Goal: Task Accomplishment & Management: Manage account settings

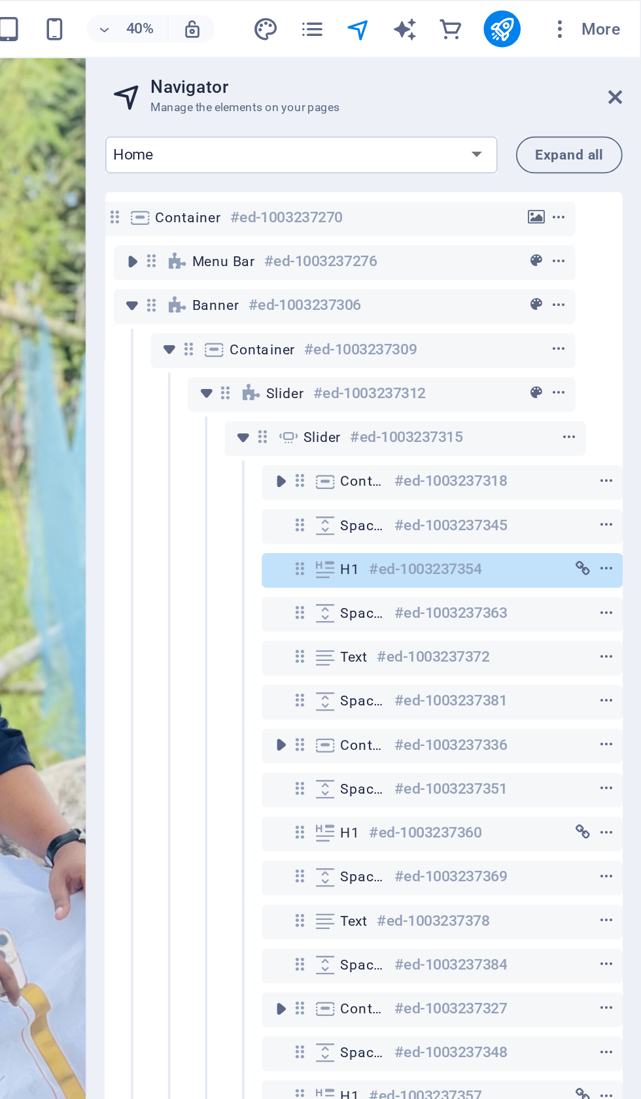
click at [554, 9] on icon "publish" at bounding box center [561, 16] width 15 height 15
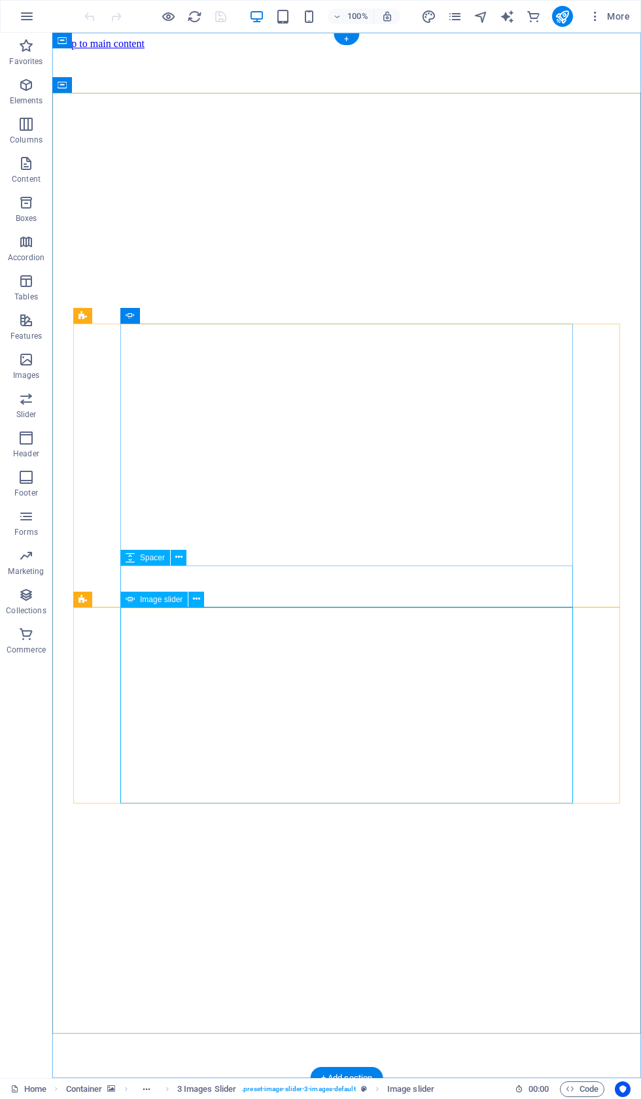
click at [188, 603] on button at bounding box center [196, 600] width 16 height 16
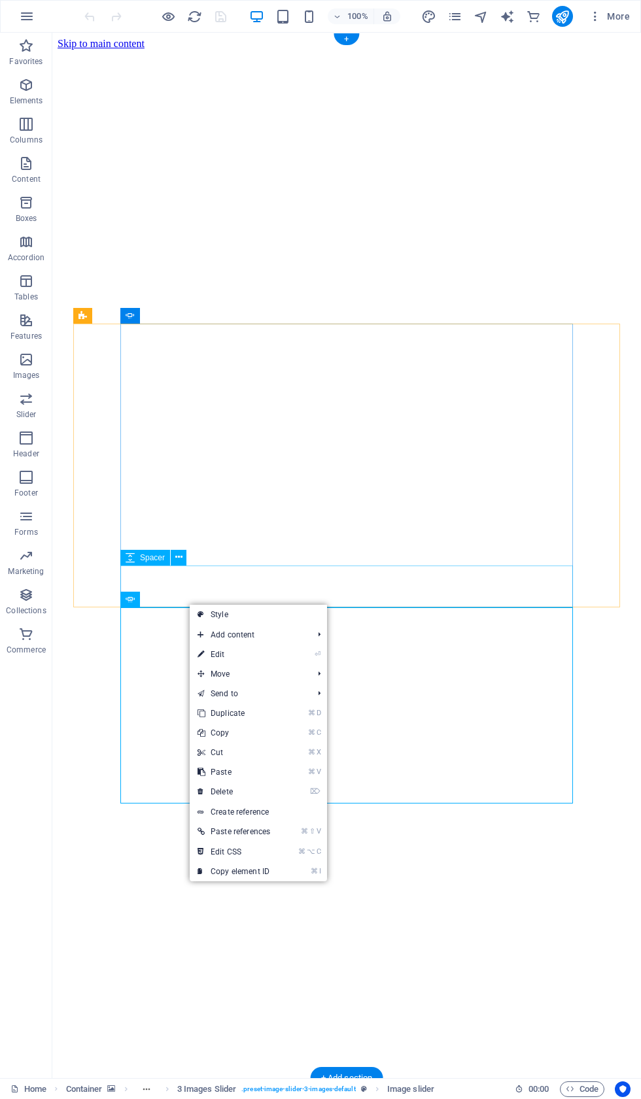
click at [234, 796] on link "⌦ Delete" at bounding box center [234, 792] width 88 height 20
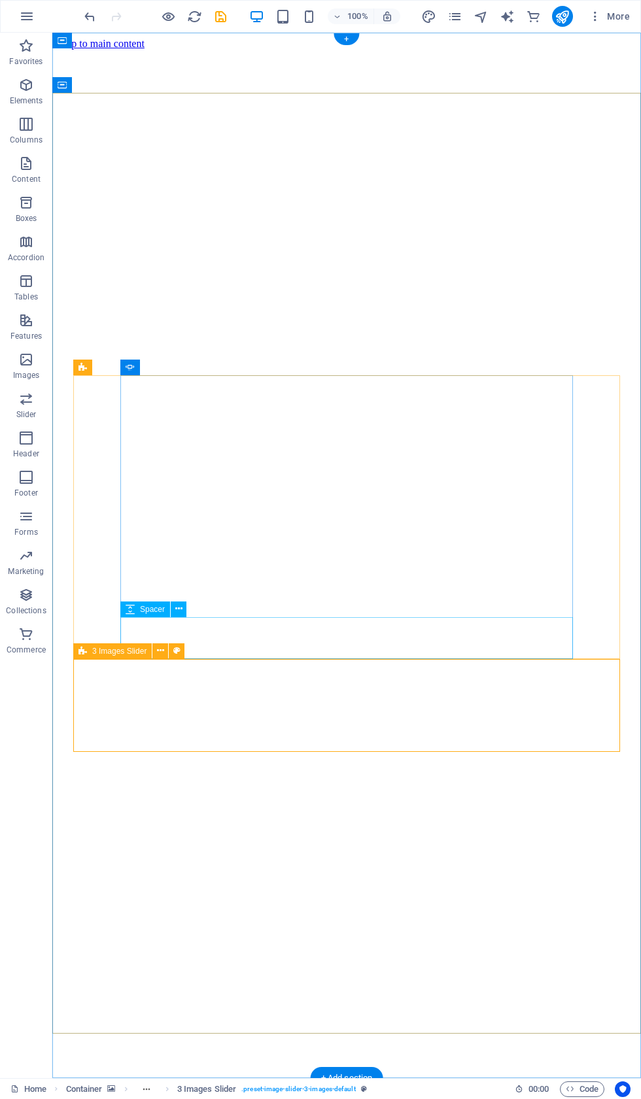
click at [158, 653] on icon at bounding box center [160, 651] width 7 height 14
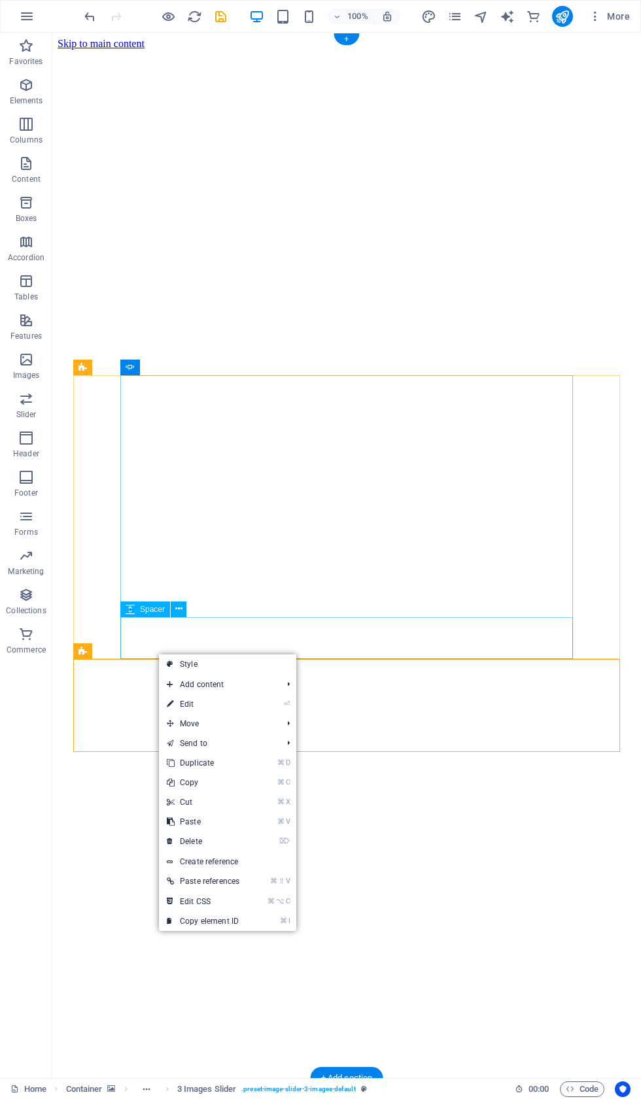
click at [214, 813] on link "⌘ V Paste" at bounding box center [203, 822] width 88 height 20
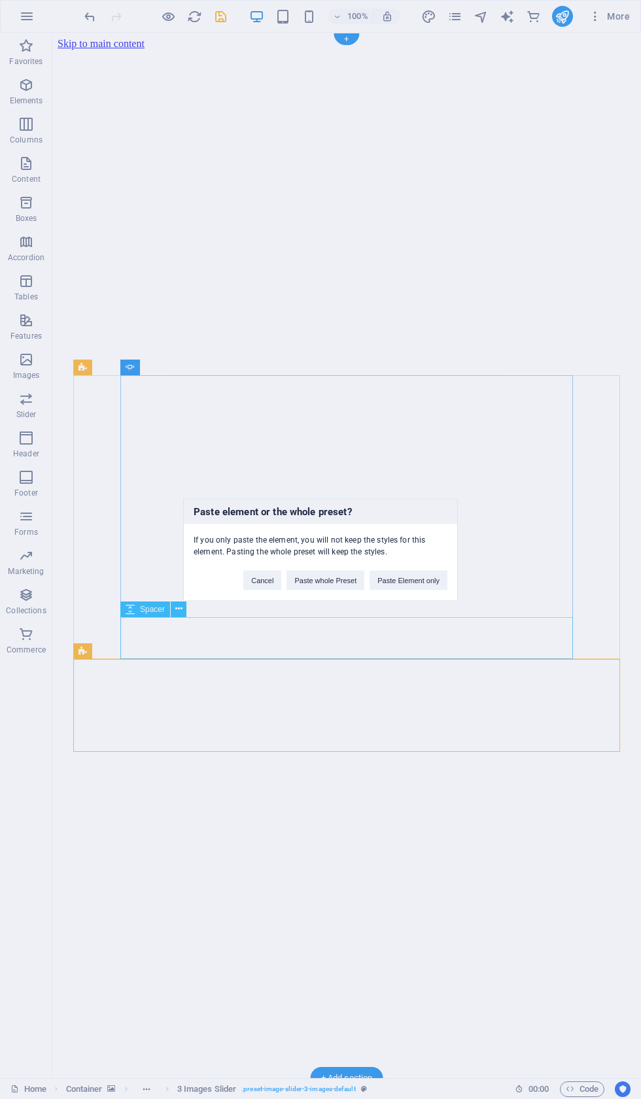
click at [257, 577] on button "Cancel" at bounding box center [262, 580] width 38 height 20
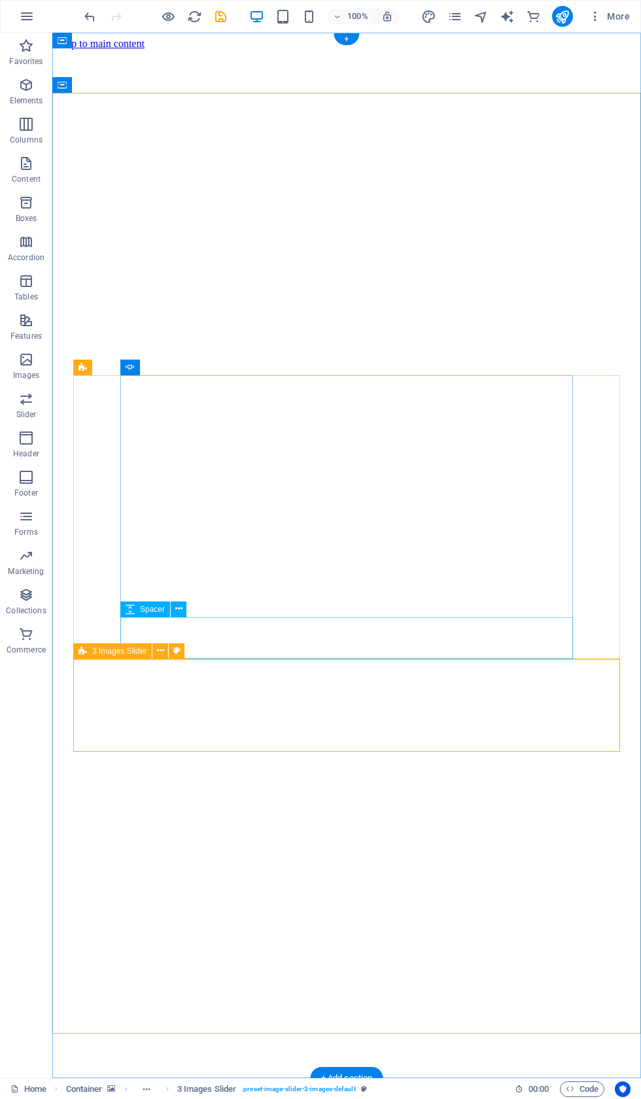
click at [148, 656] on div "3 Images Slider" at bounding box center [112, 651] width 78 height 16
click at [158, 650] on icon at bounding box center [160, 651] width 7 height 14
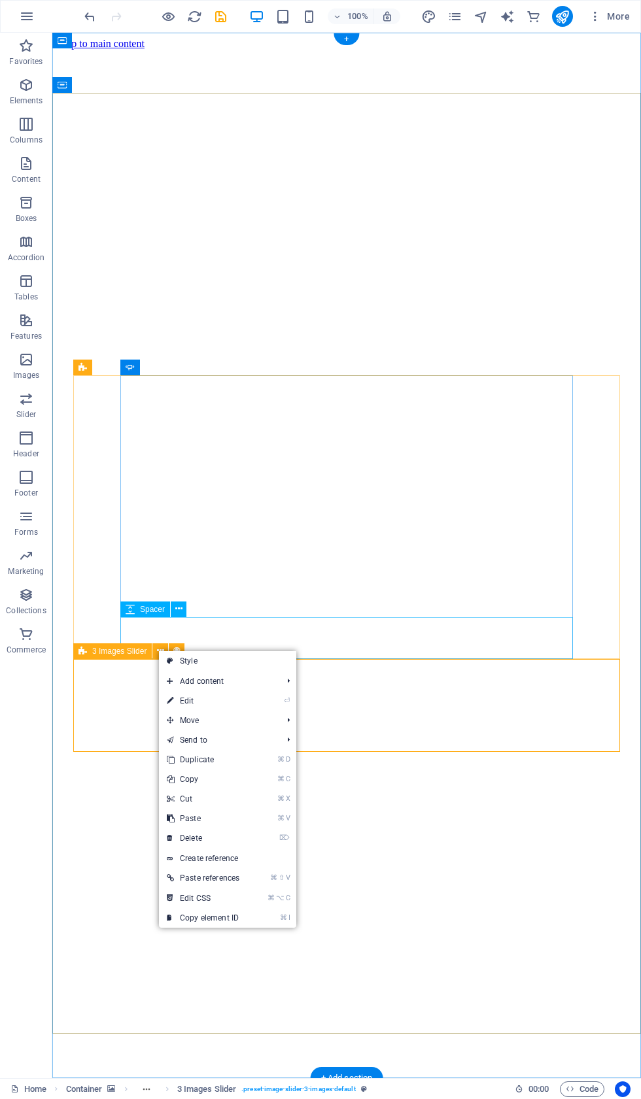
click at [195, 839] on link "⌦ Delete" at bounding box center [203, 838] width 88 height 20
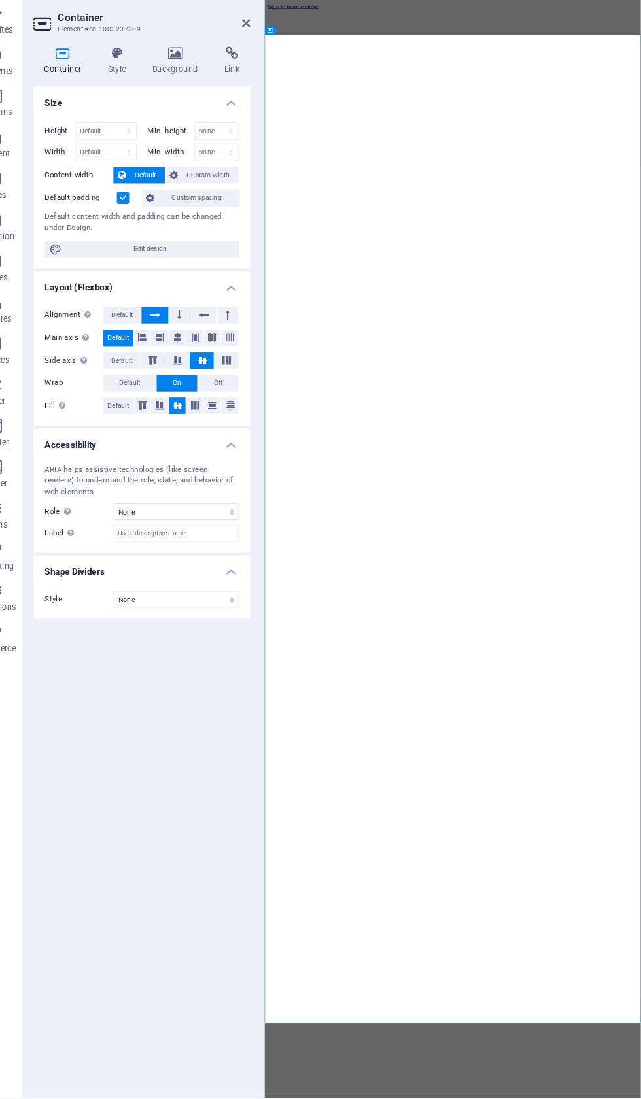
click at [184, 77] on icon at bounding box center [197, 83] width 63 height 13
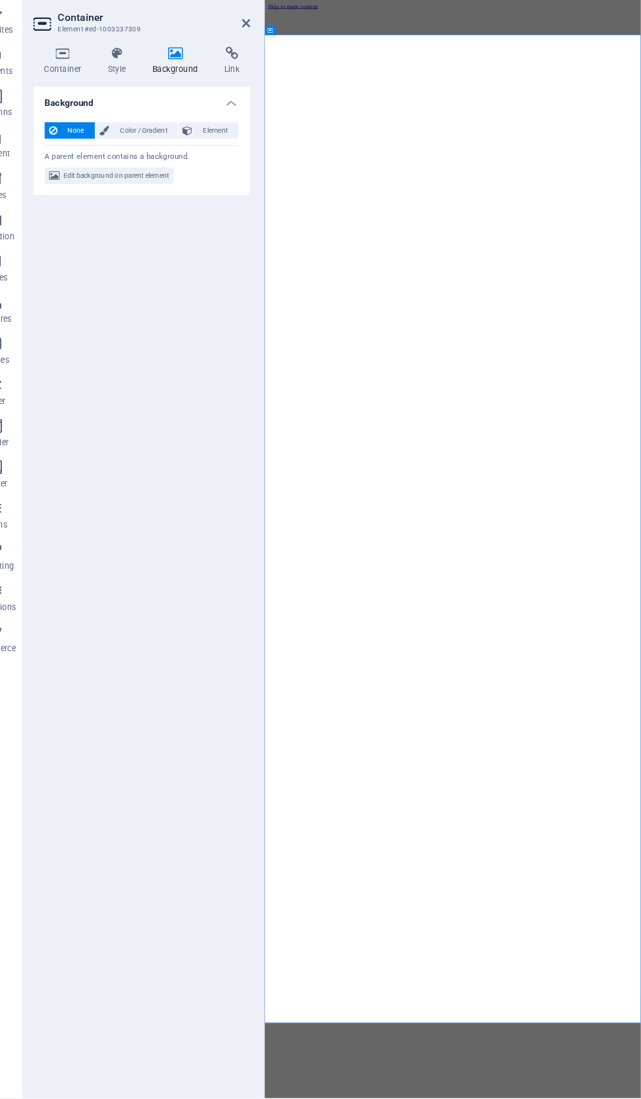
click at [234, 77] on icon at bounding box center [251, 83] width 35 height 13
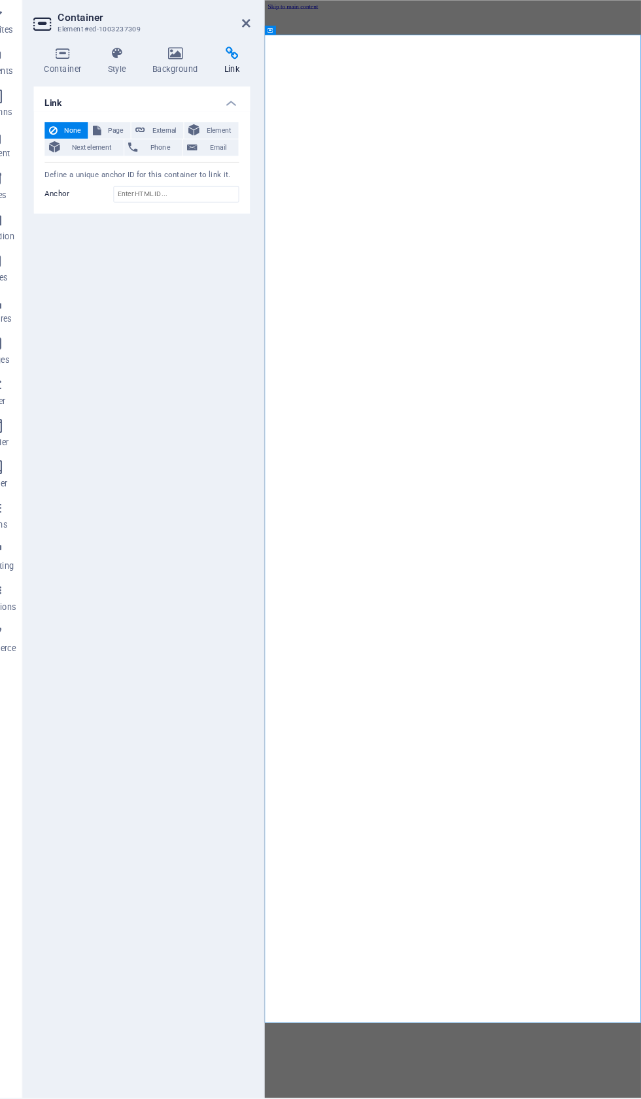
click at [236, 77] on h4 "Link" at bounding box center [251, 90] width 35 height 27
click at [173, 149] on span "External" at bounding box center [187, 157] width 29 height 16
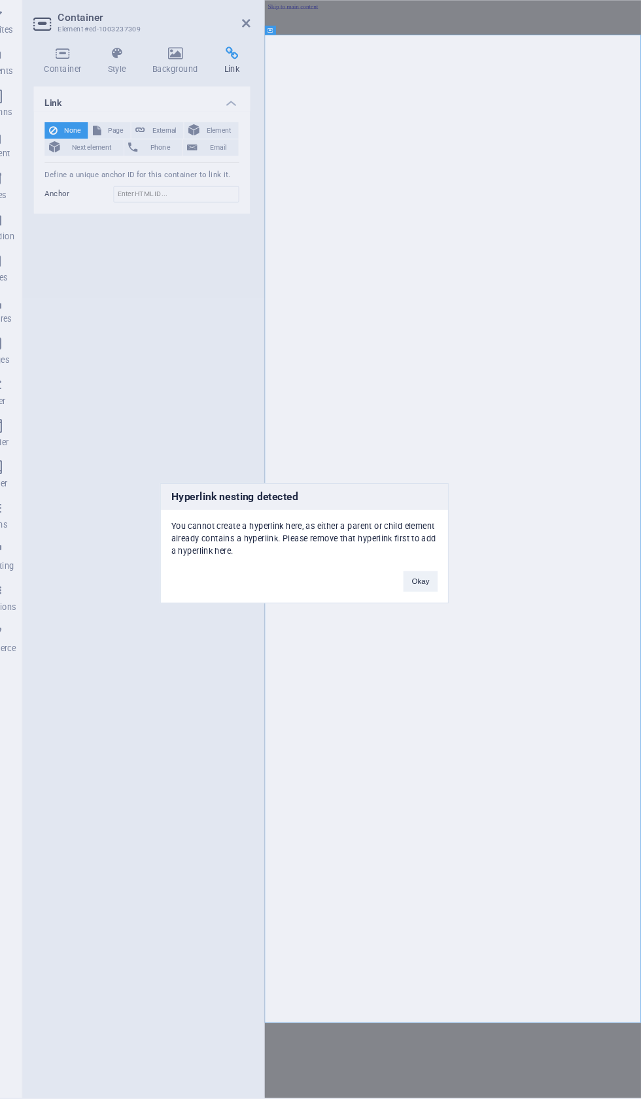
click at [414, 576] on button "Okay" at bounding box center [430, 586] width 33 height 20
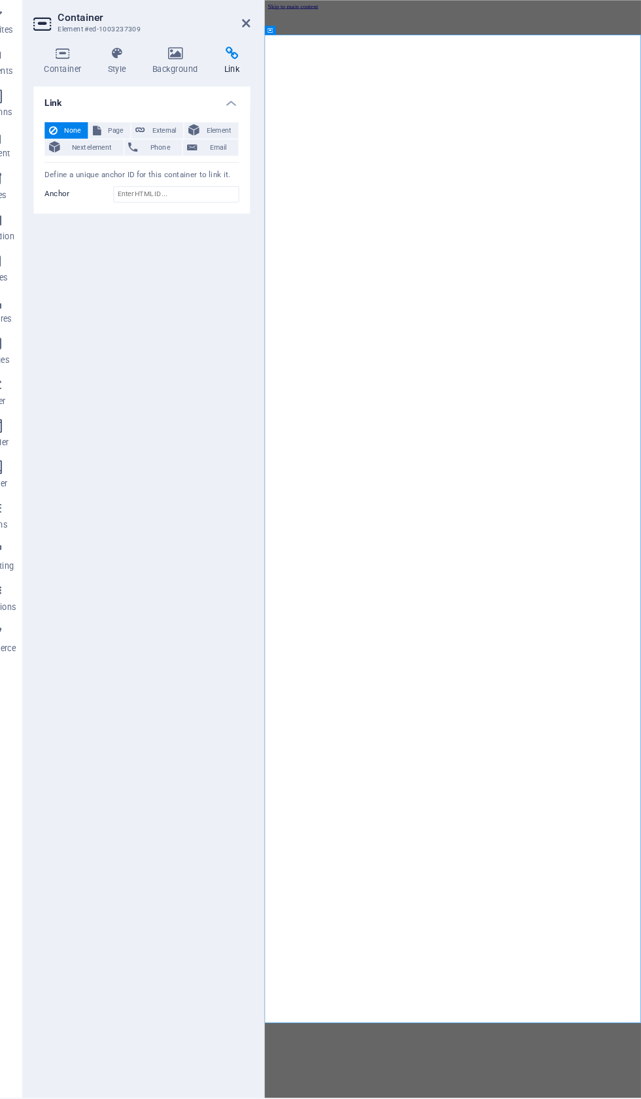
click at [131, 149] on span "Page" at bounding box center [141, 157] width 20 height 16
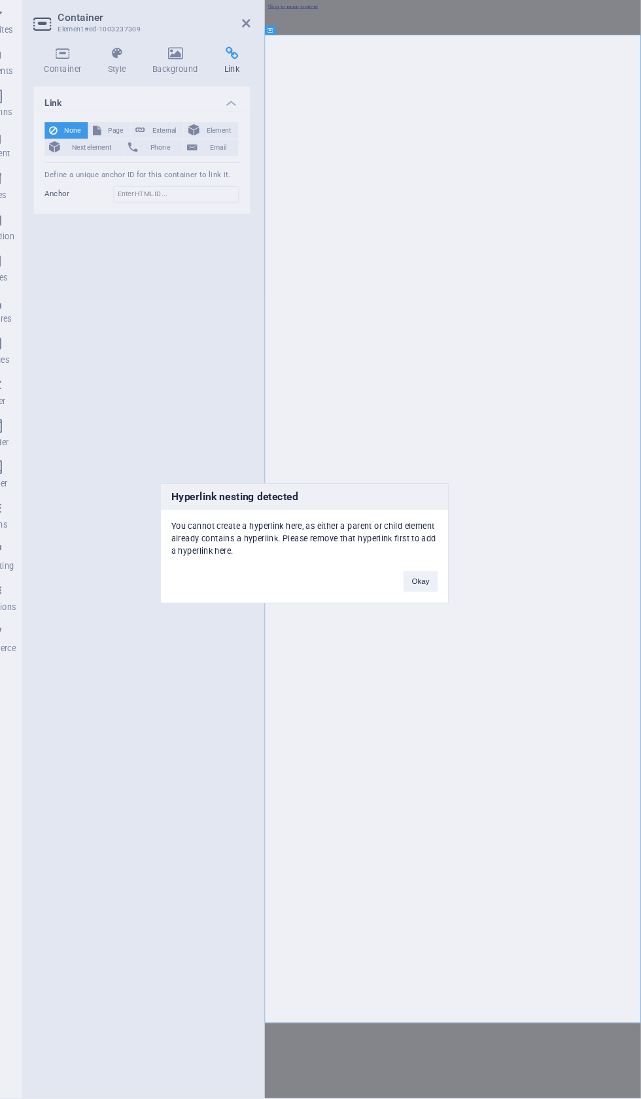
click at [414, 576] on button "Okay" at bounding box center [430, 586] width 33 height 20
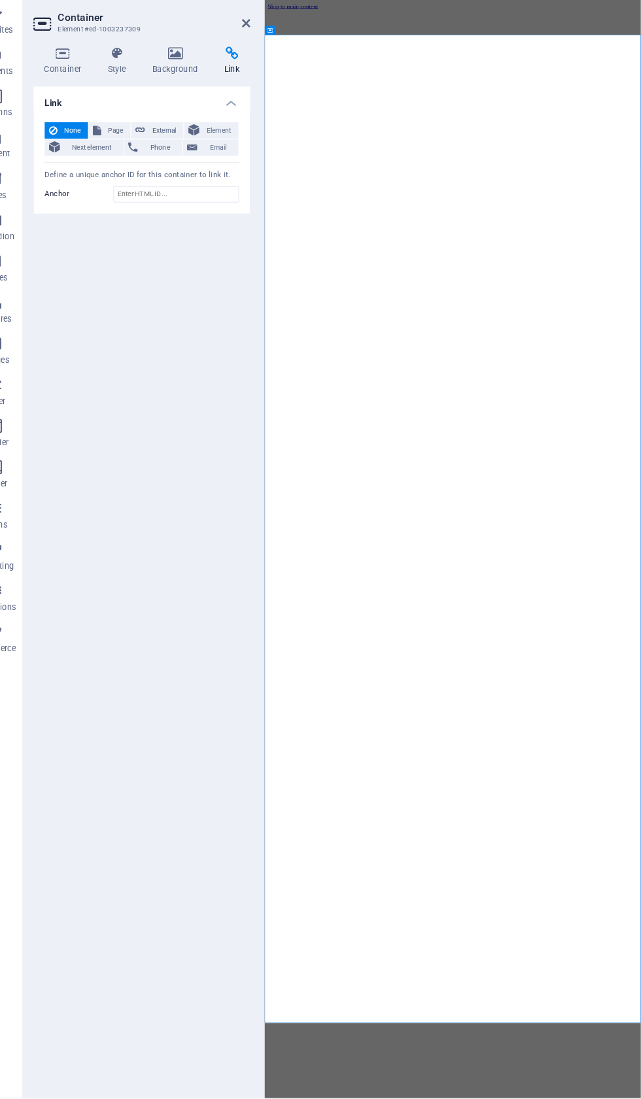
click at [95, 165] on span "Next element" at bounding box center [118, 173] width 53 height 16
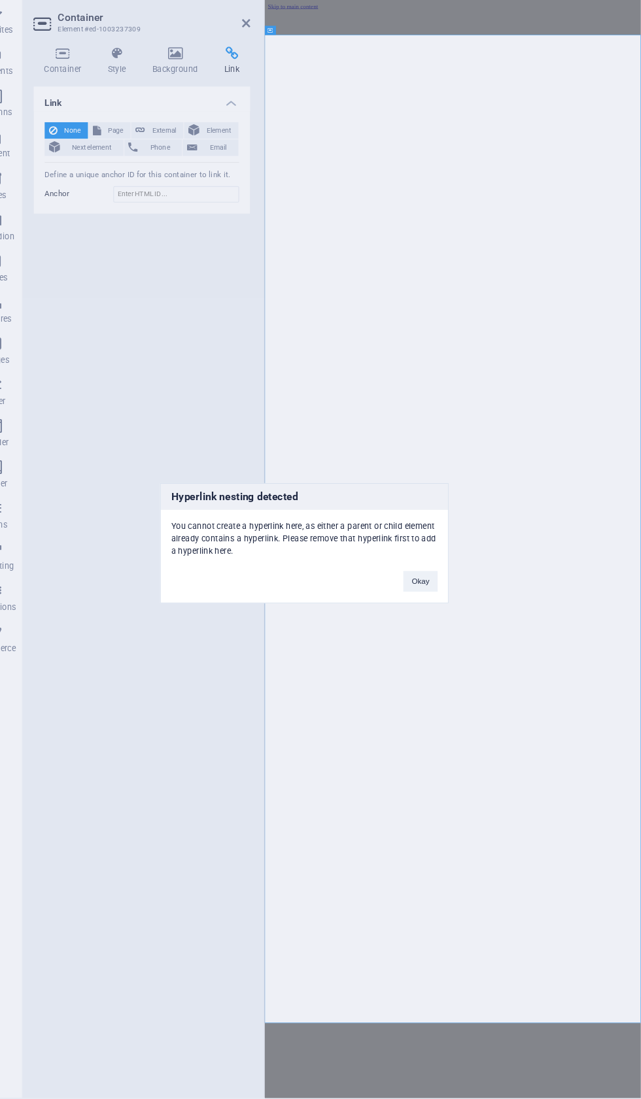
click at [414, 576] on button "Okay" at bounding box center [430, 586] width 33 height 20
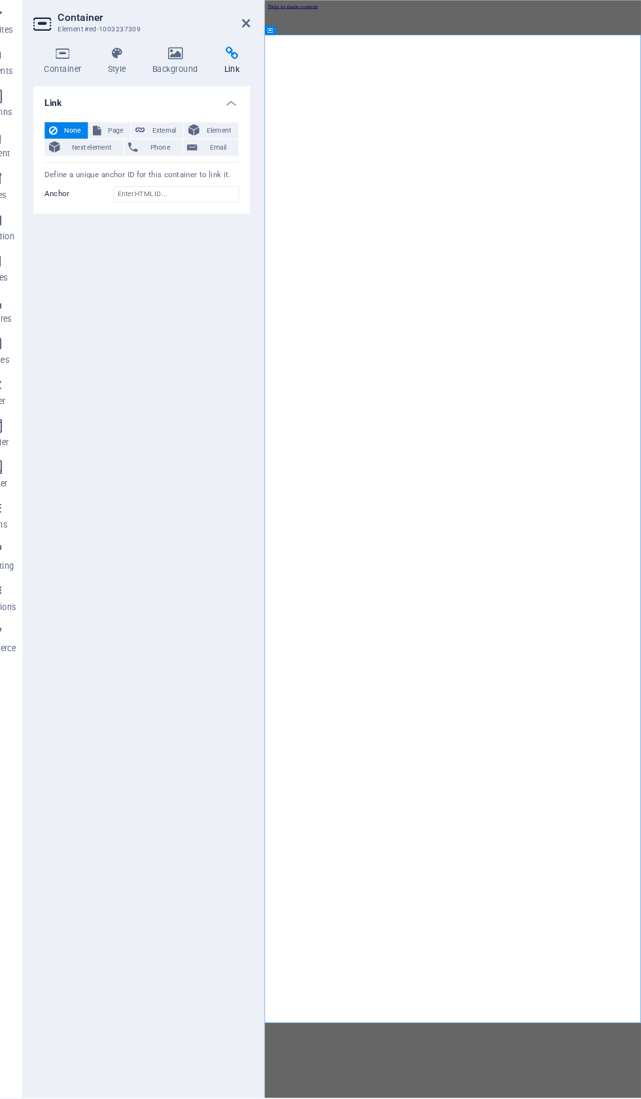
click at [173, 149] on span "External" at bounding box center [187, 157] width 29 height 16
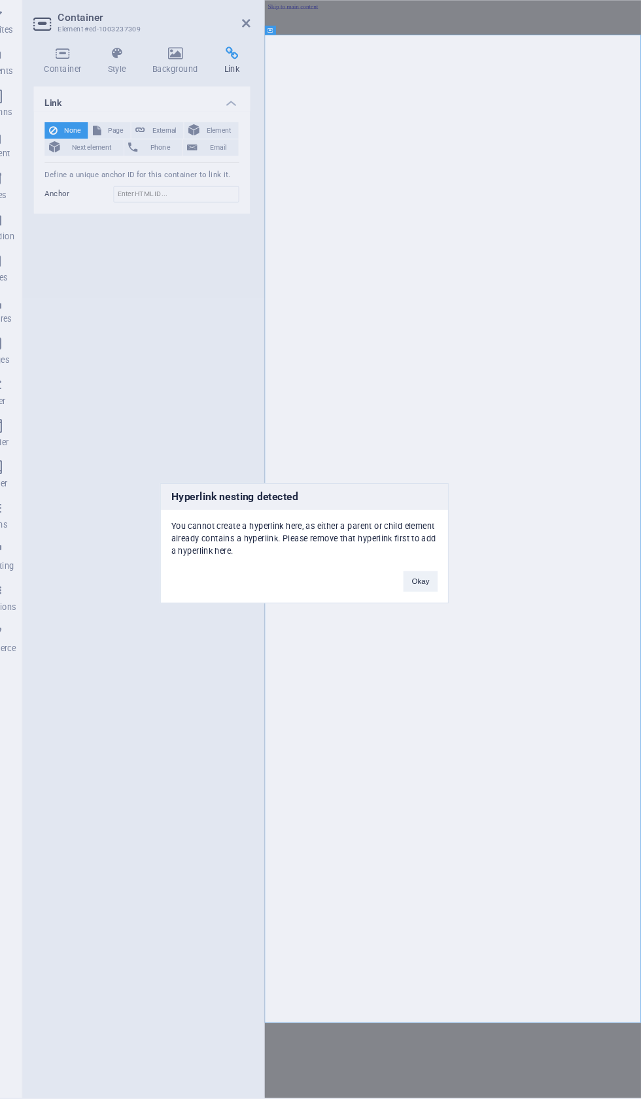
click at [414, 576] on button "Okay" at bounding box center [430, 586] width 33 height 20
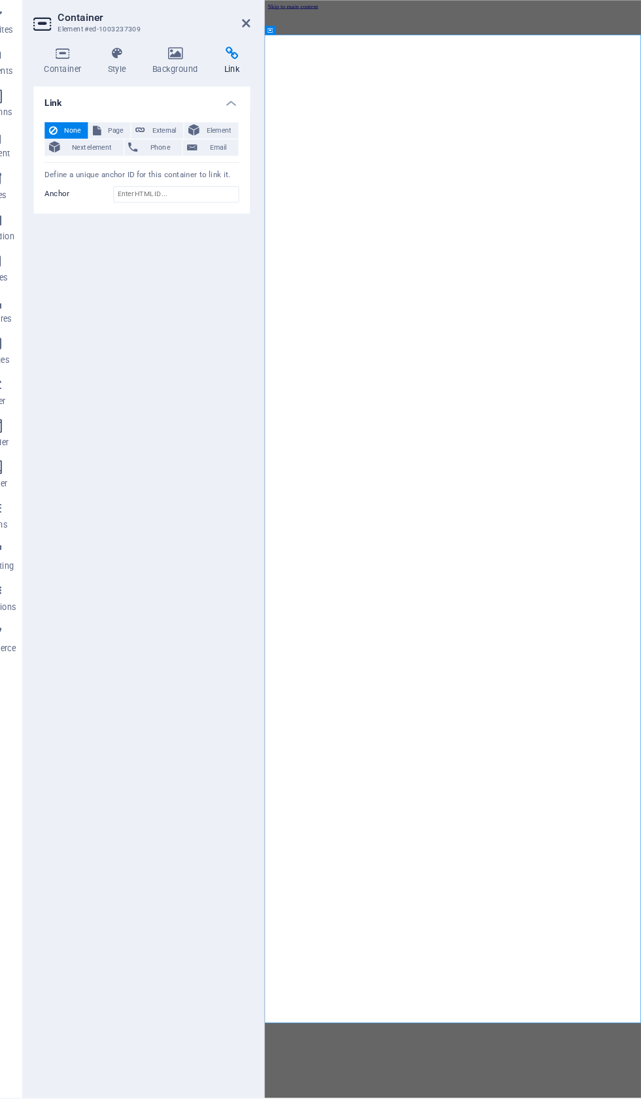
click at [224, 149] on span "Element" at bounding box center [238, 157] width 29 height 16
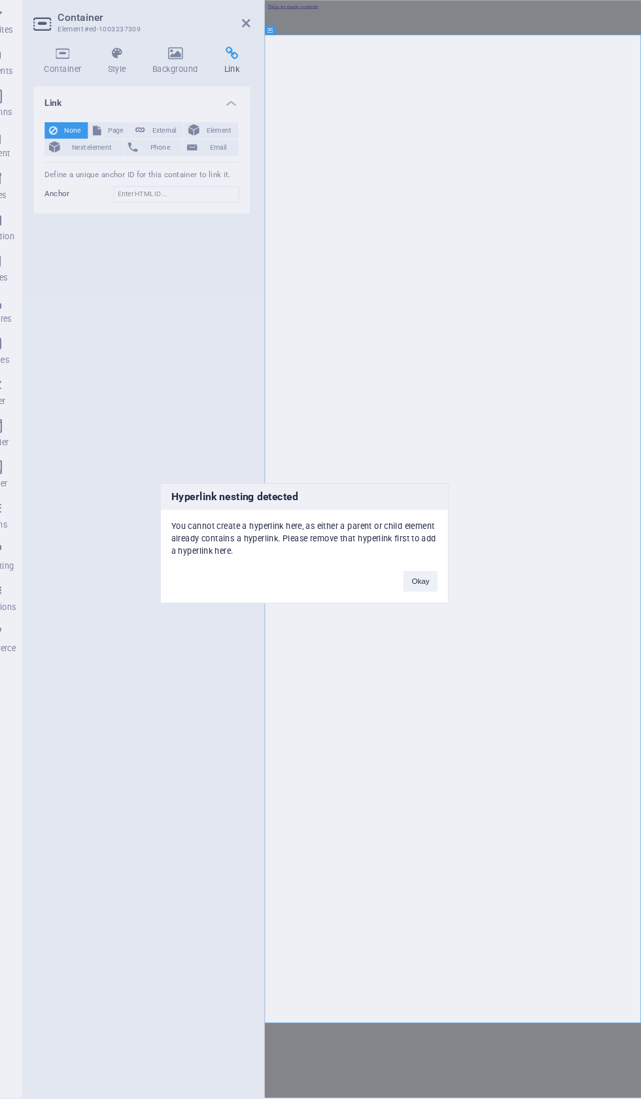
click at [414, 576] on button "Okay" at bounding box center [430, 586] width 33 height 20
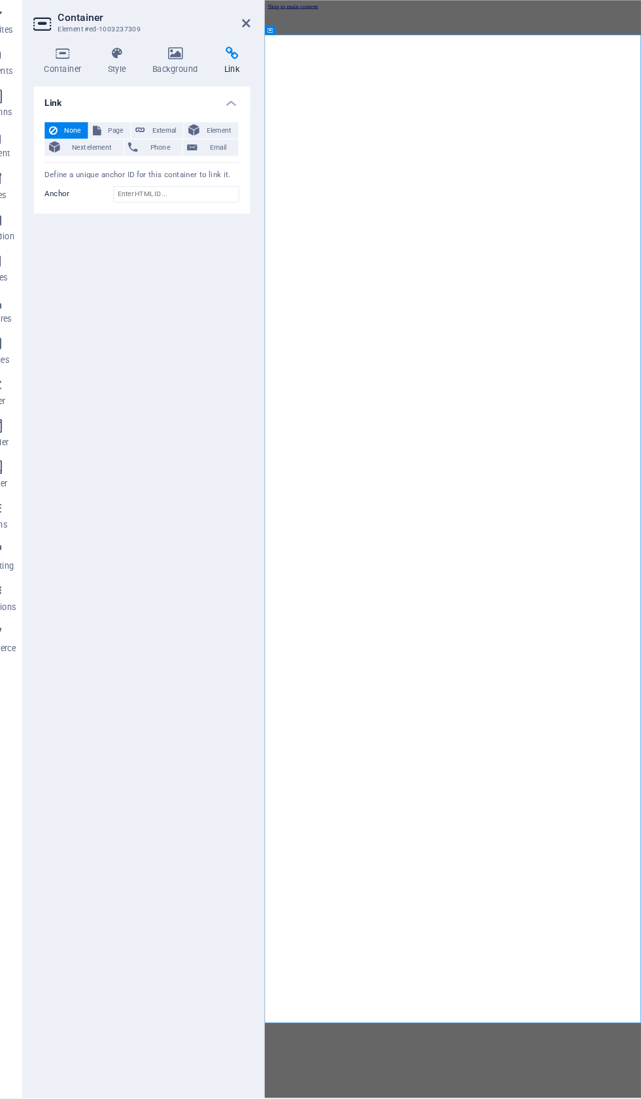
click at [173, 149] on span "External" at bounding box center [187, 157] width 29 height 16
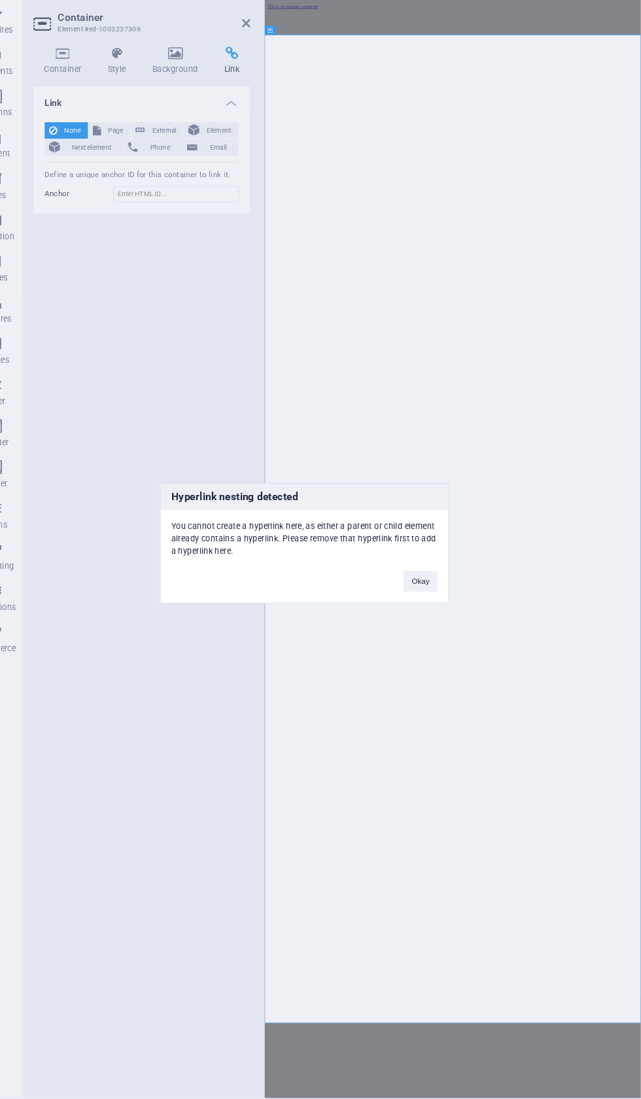
click at [414, 576] on button "Okay" at bounding box center [430, 586] width 33 height 20
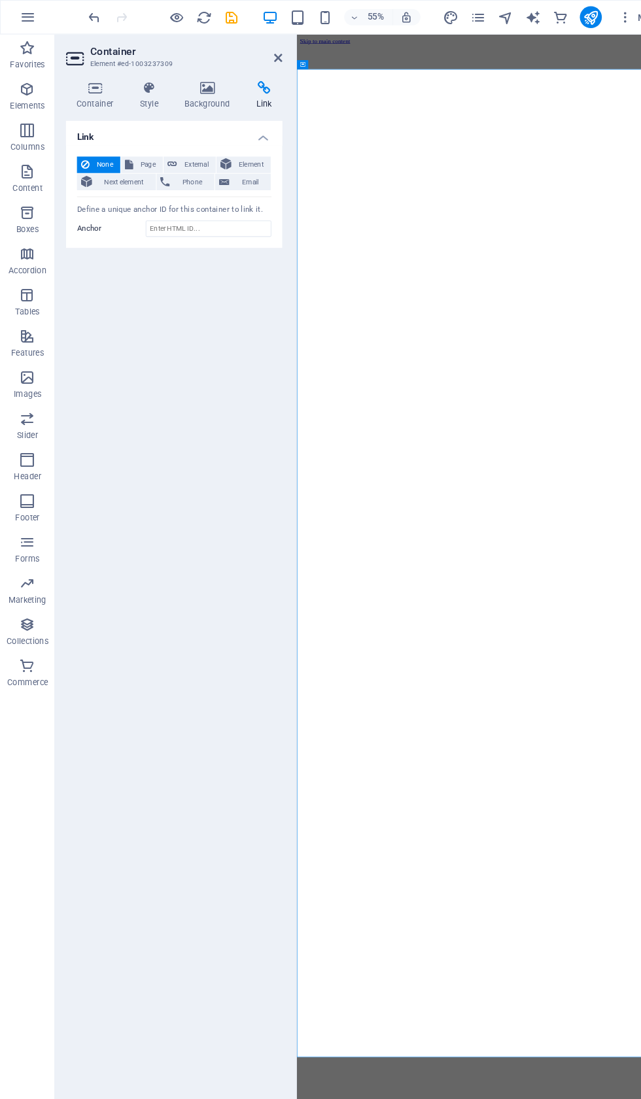
click at [29, 6] on button "button" at bounding box center [26, 16] width 31 height 31
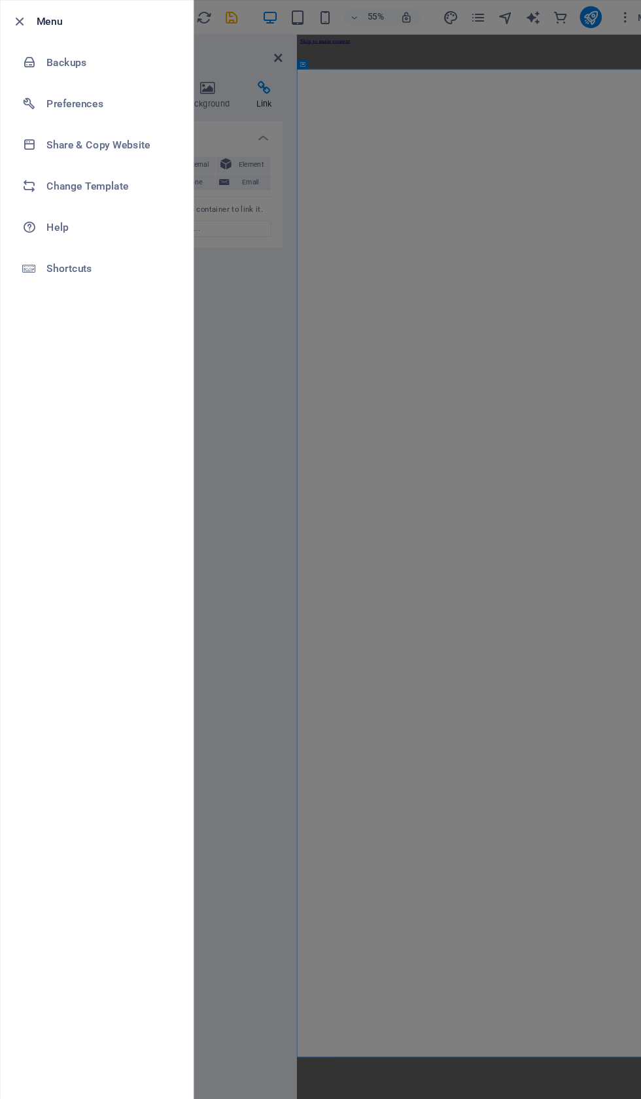
click at [78, 90] on li "Preferences" at bounding box center [92, 98] width 183 height 39
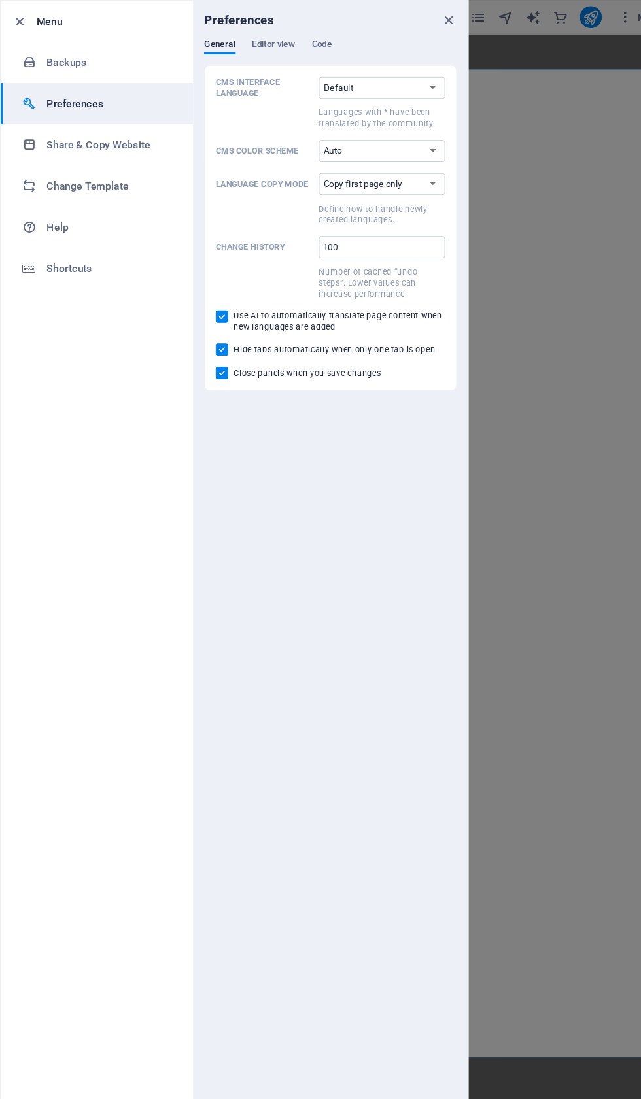
click at [423, 76] on select "Default Deutsch English Español Suomi* Français Magyar Italiano Nederlands Pols…" at bounding box center [363, 83] width 120 height 21
select select "en"
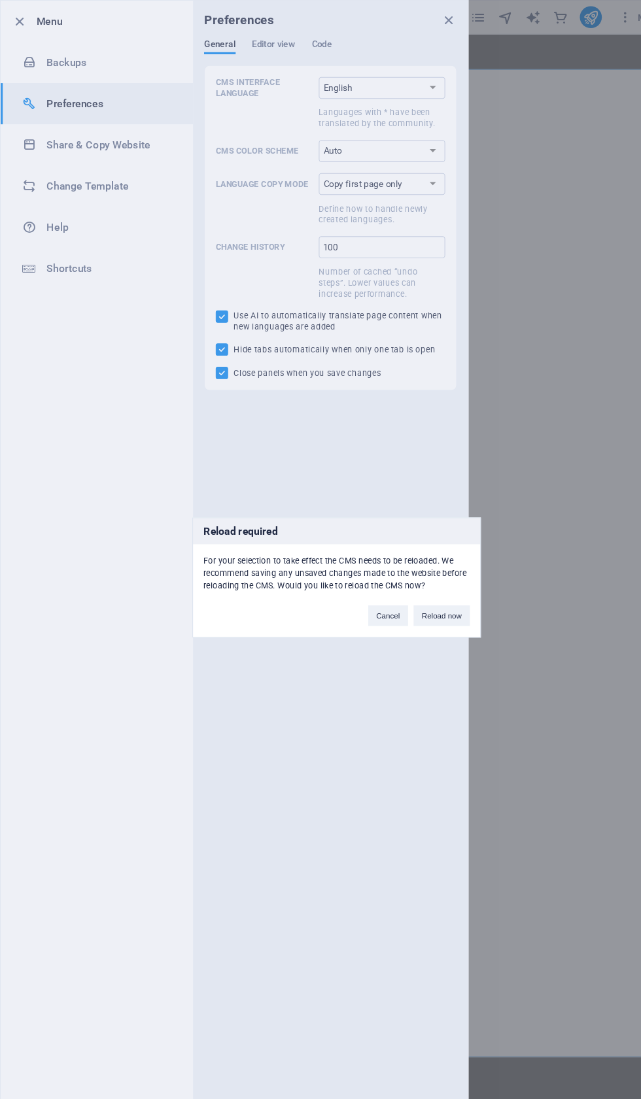
click at [271, 39] on div "Reload required For your selection to take effect the CMS needs to be reloaded.…" at bounding box center [320, 549] width 641 height 1099
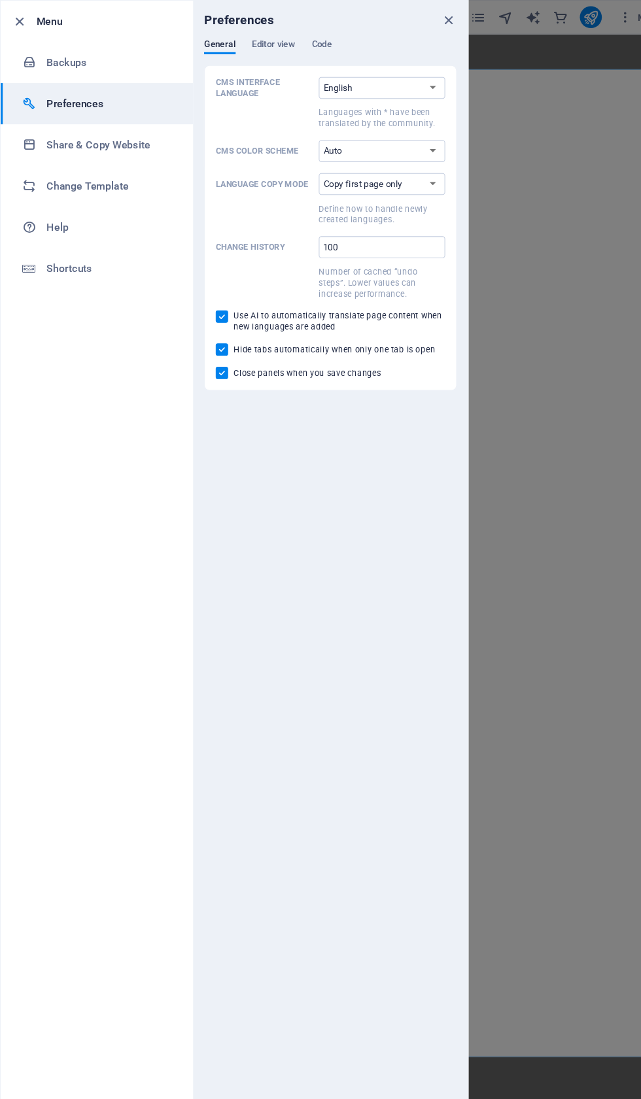
click at [275, 37] on span "Editor view" at bounding box center [260, 44] width 41 height 18
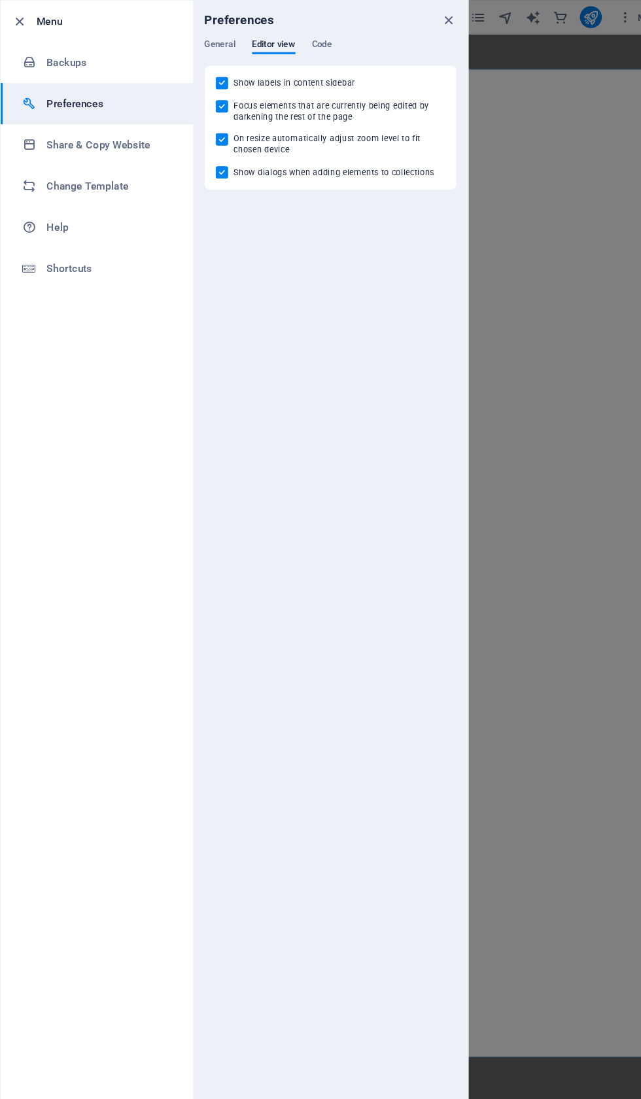
click at [316, 39] on span "Code" at bounding box center [306, 44] width 19 height 18
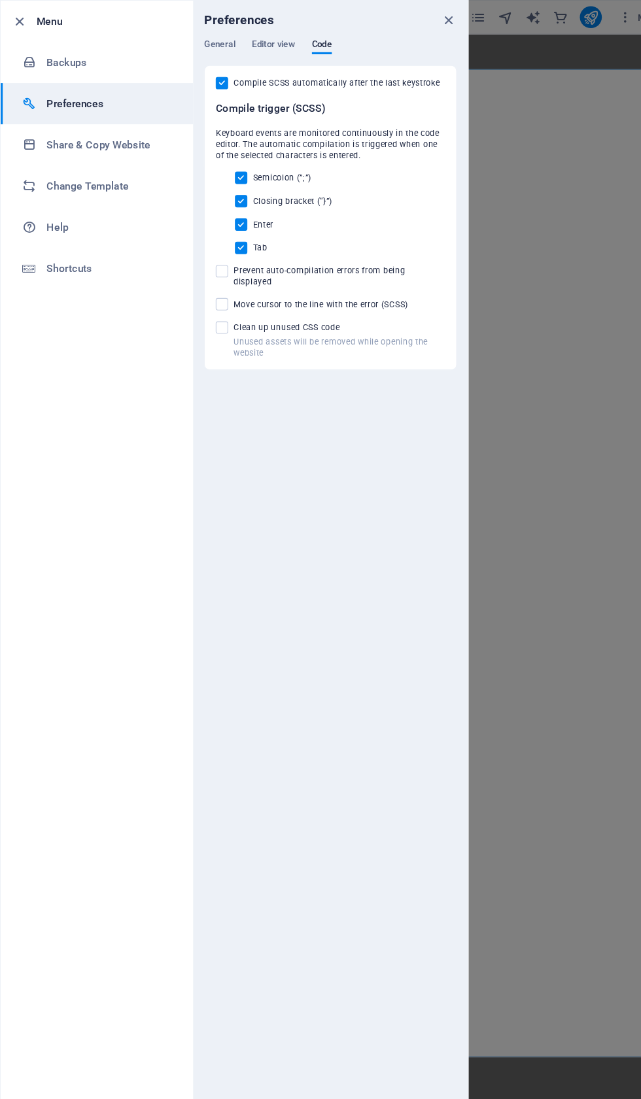
click at [225, 36] on div "Preferences" at bounding box center [314, 19] width 261 height 37
click at [225, 38] on div "General Editor view Code" at bounding box center [314, 49] width 241 height 25
click at [229, 31] on div "Preferences" at bounding box center [314, 19] width 261 height 37
click at [269, 37] on span "Editor view" at bounding box center [260, 44] width 41 height 18
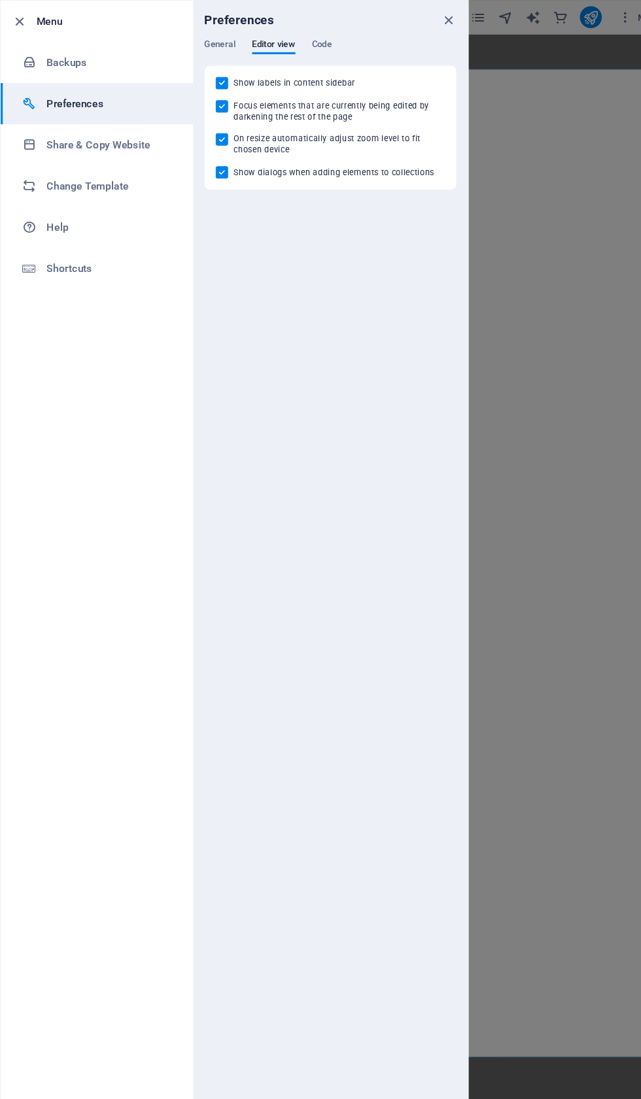
click at [227, 32] on div "Preferences" at bounding box center [314, 19] width 261 height 37
click at [217, 41] on span "General" at bounding box center [209, 44] width 30 height 18
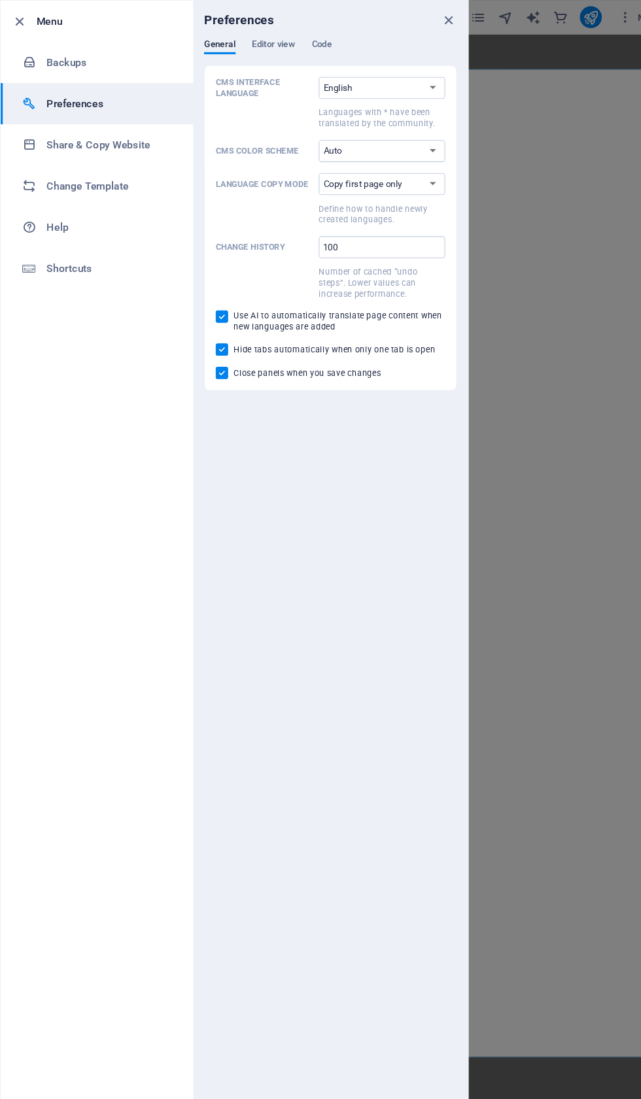
click at [75, 212] on h6 "Help" at bounding box center [104, 217] width 121 height 16
